Goal: Navigation & Orientation: Find specific page/section

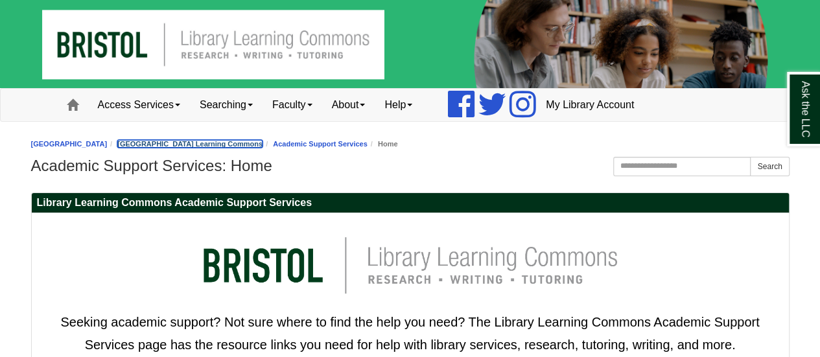
click at [184, 141] on link "[GEOGRAPHIC_DATA] Learning Commons" at bounding box center [189, 144] width 145 height 8
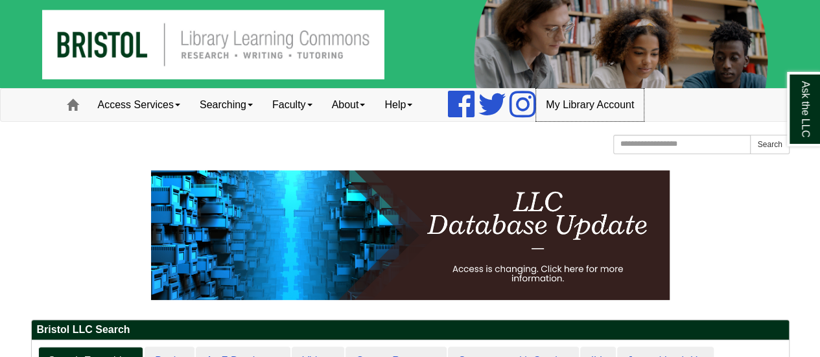
click at [623, 106] on link "My Library Account" at bounding box center [590, 105] width 108 height 32
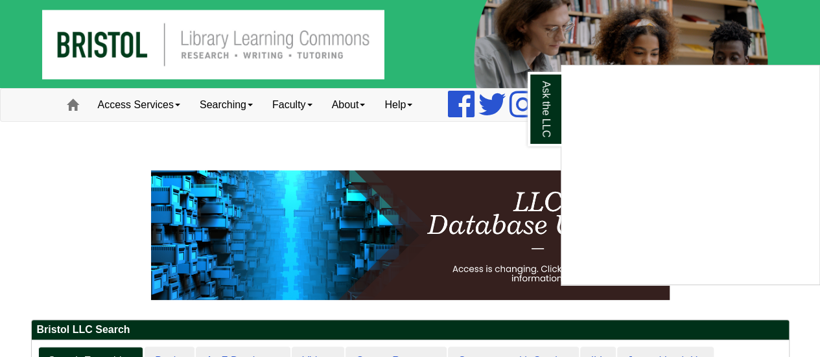
click at [500, 136] on div "Ask the LLC" at bounding box center [410, 178] width 820 height 357
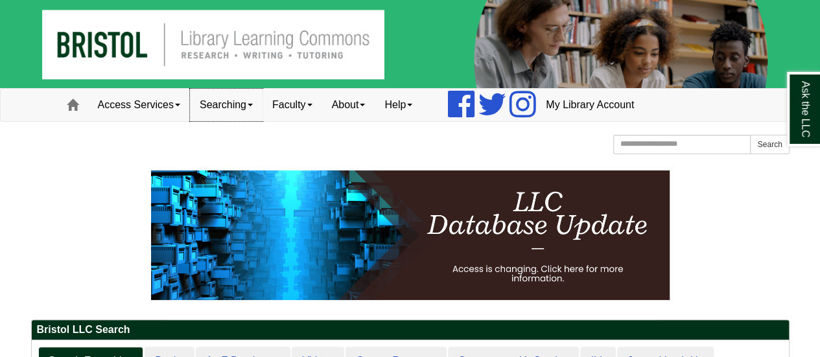
click at [231, 104] on link "Searching" at bounding box center [226, 105] width 73 height 32
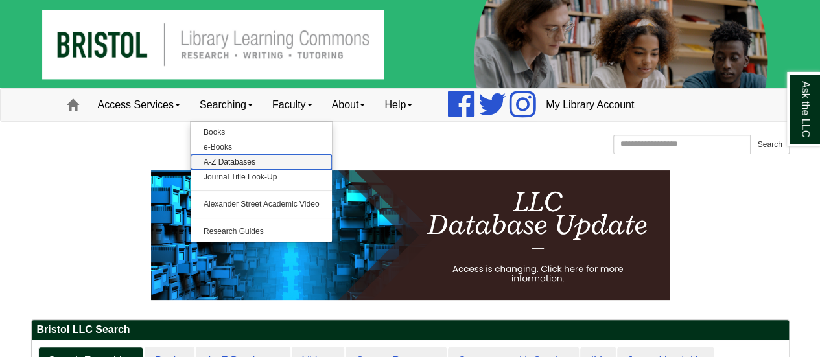
click at [224, 156] on link "A-Z Databases" at bounding box center [262, 162] width 142 height 15
